Goal: Task Accomplishment & Management: Manage account settings

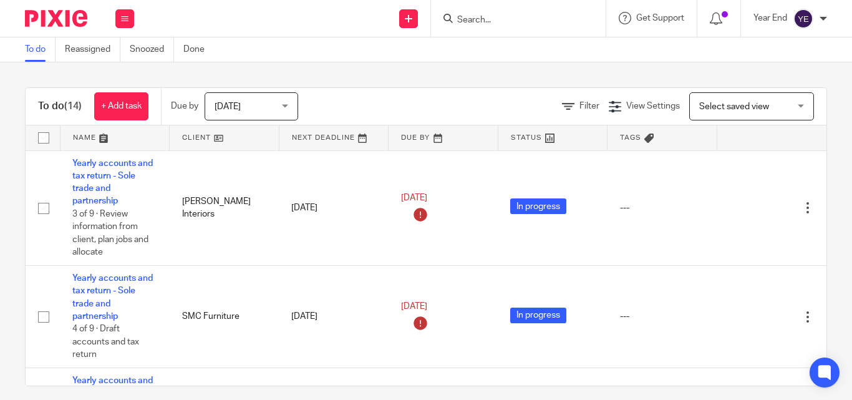
click at [495, 24] on input "Search" at bounding box center [512, 20] width 112 height 11
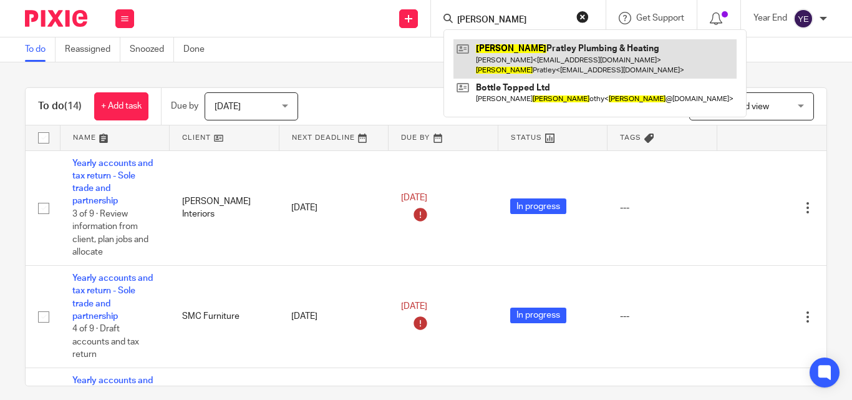
type input "[PERSON_NAME]"
click at [492, 51] on link at bounding box center [594, 58] width 283 height 39
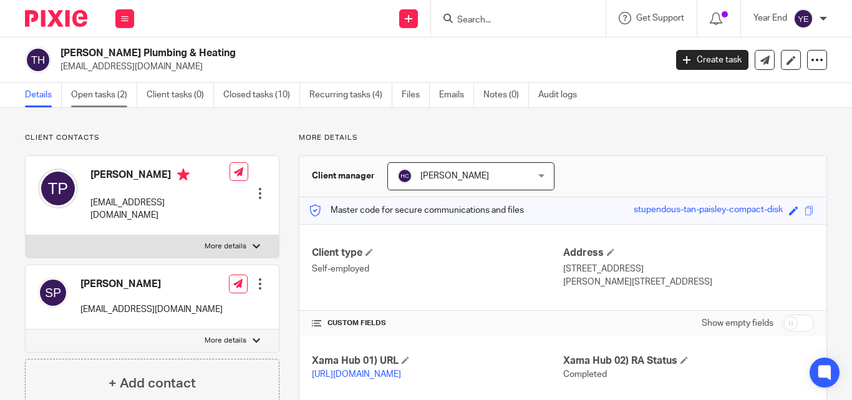
click at [118, 95] on link "Open tasks (2)" at bounding box center [104, 95] width 66 height 24
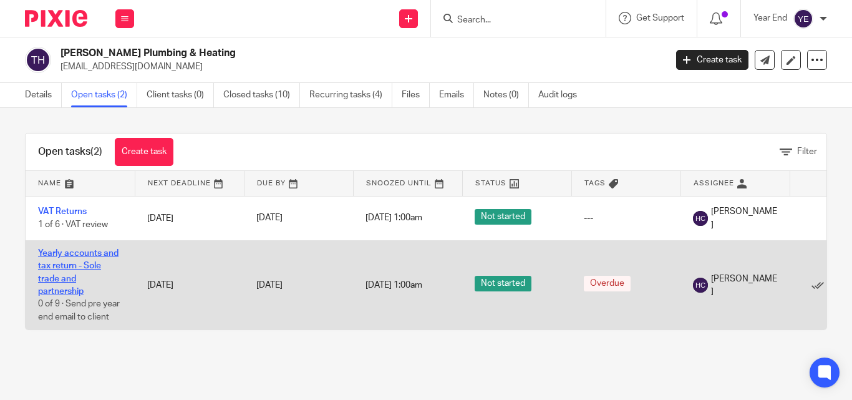
click at [84, 261] on link "Yearly accounts and tax return - Sole trade and partnership" at bounding box center [78, 272] width 80 height 47
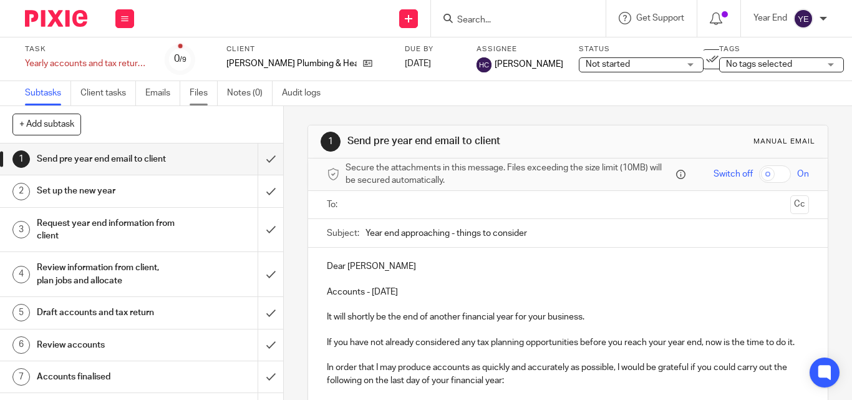
click at [195, 93] on link "Files" at bounding box center [204, 93] width 28 height 24
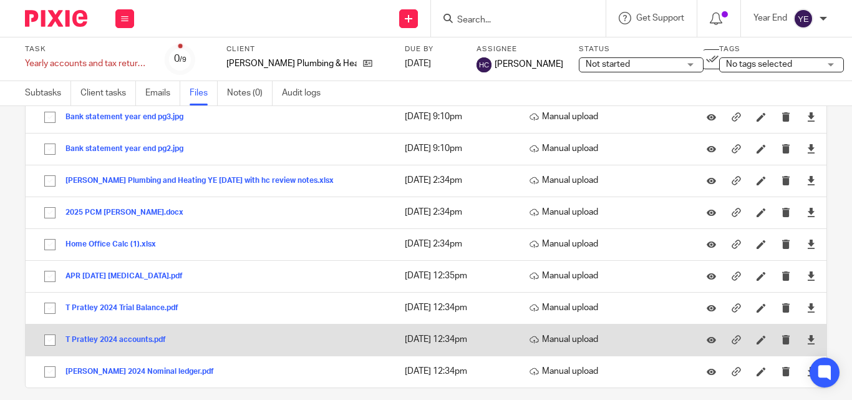
scroll to position [138, 0]
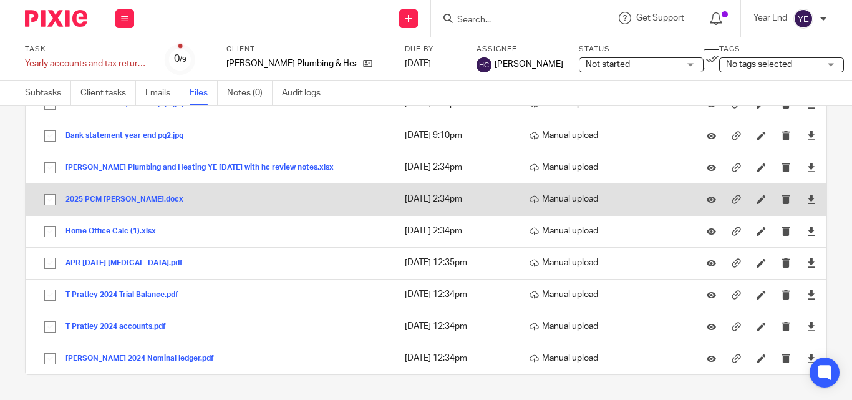
click at [52, 200] on input "checkbox" at bounding box center [50, 200] width 24 height 24
checkbox input "true"
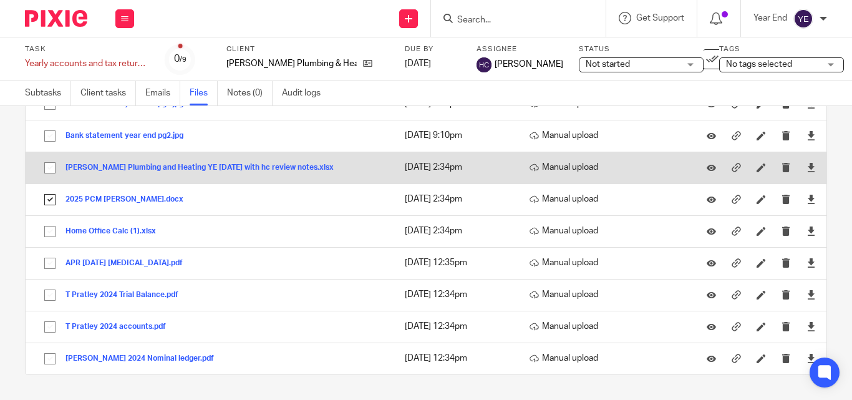
click at [52, 165] on input "checkbox" at bounding box center [50, 168] width 24 height 24
checkbox input "true"
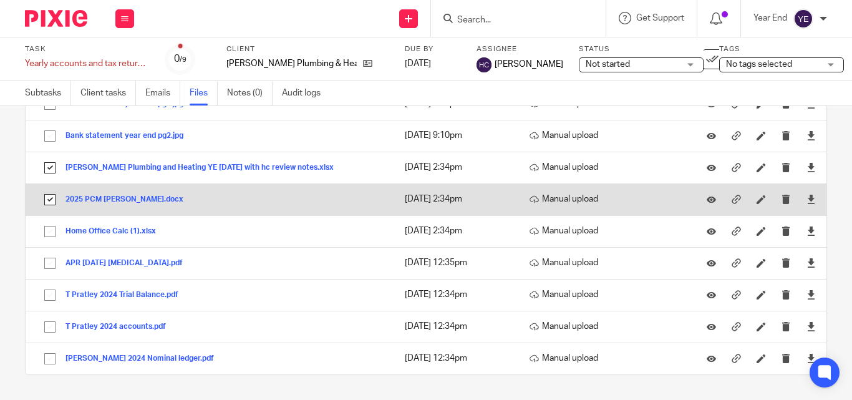
scroll to position [13, 0]
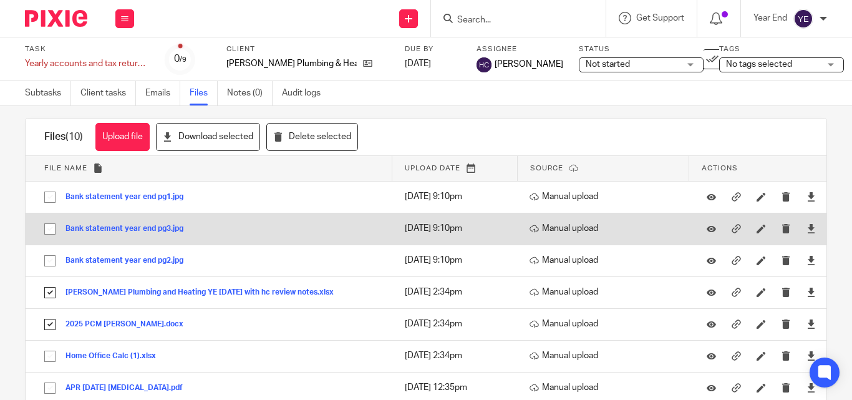
drag, startPoint x: 51, startPoint y: 263, endPoint x: 54, endPoint y: 243, distance: 19.5
click at [51, 261] on input "checkbox" at bounding box center [50, 261] width 24 height 24
checkbox input "true"
click at [47, 228] on input "checkbox" at bounding box center [50, 229] width 24 height 24
checkbox input "true"
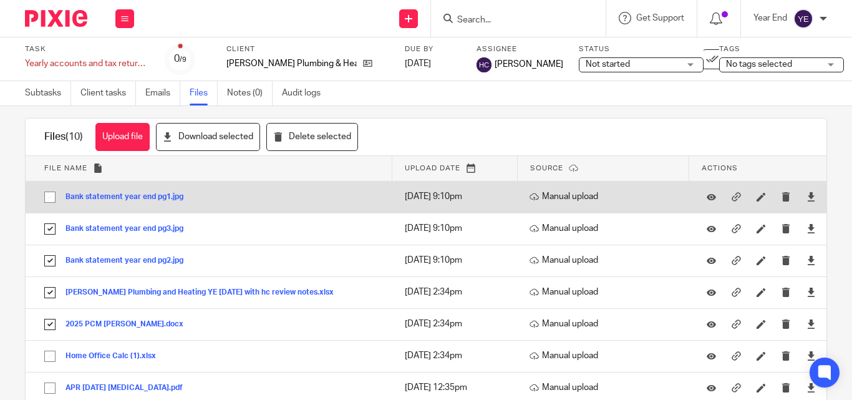
click at [48, 196] on input "checkbox" at bounding box center [50, 197] width 24 height 24
checkbox input "true"
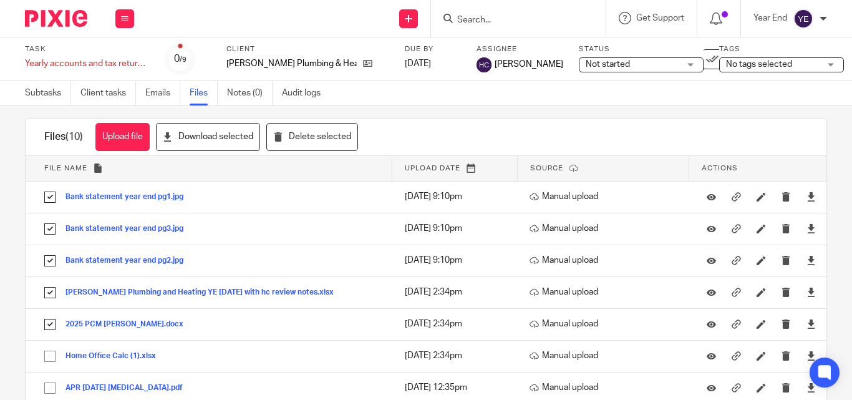
scroll to position [138, 0]
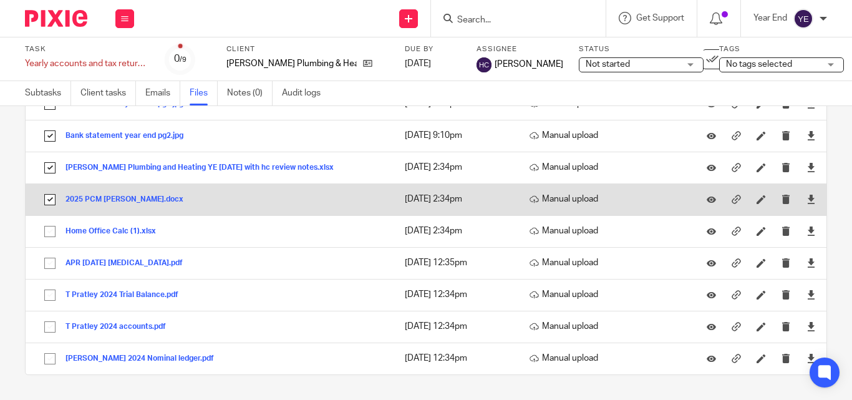
click at [50, 192] on input "checkbox" at bounding box center [50, 200] width 24 height 24
checkbox input "false"
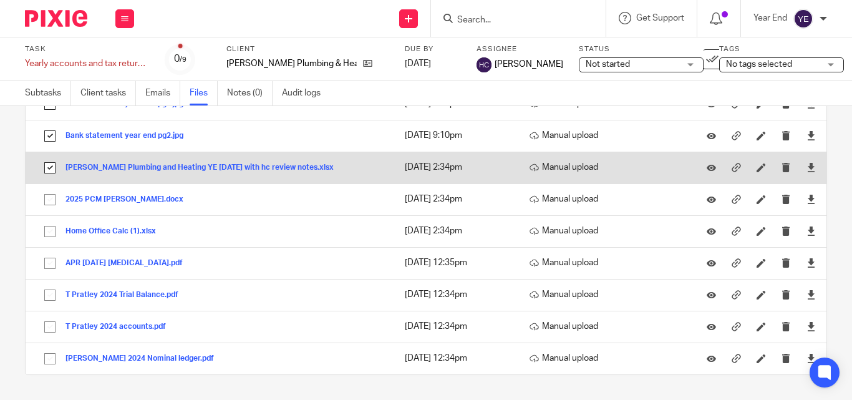
click at [49, 167] on input "checkbox" at bounding box center [50, 168] width 24 height 24
checkbox input "false"
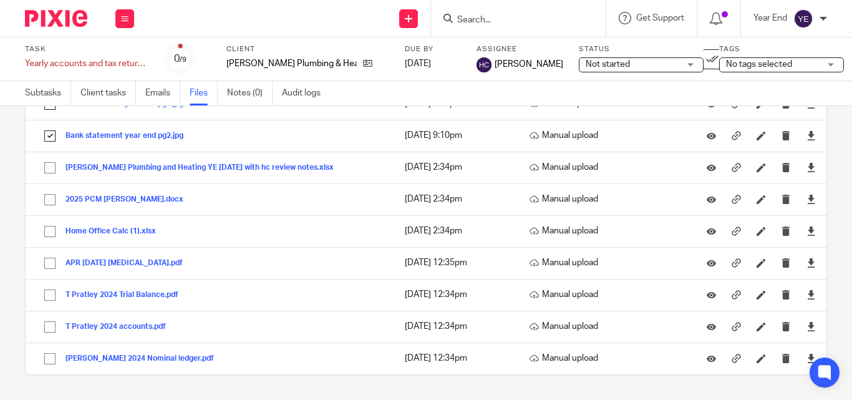
scroll to position [0, 0]
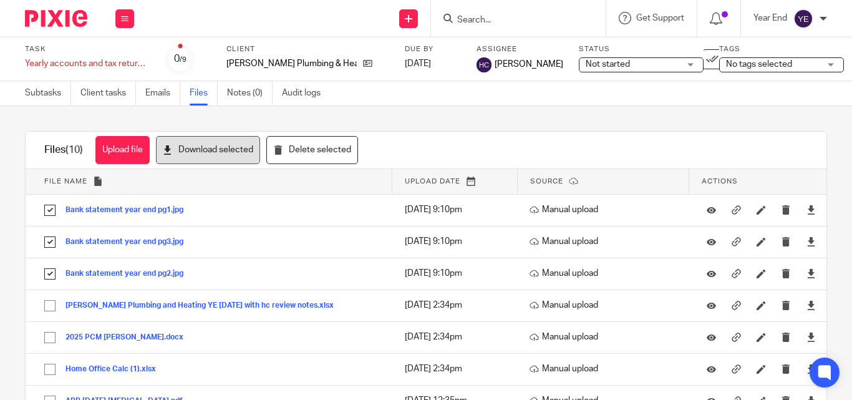
click at [211, 149] on button "Download selected" at bounding box center [208, 150] width 104 height 28
